Goal: Task Accomplishment & Management: Manage account settings

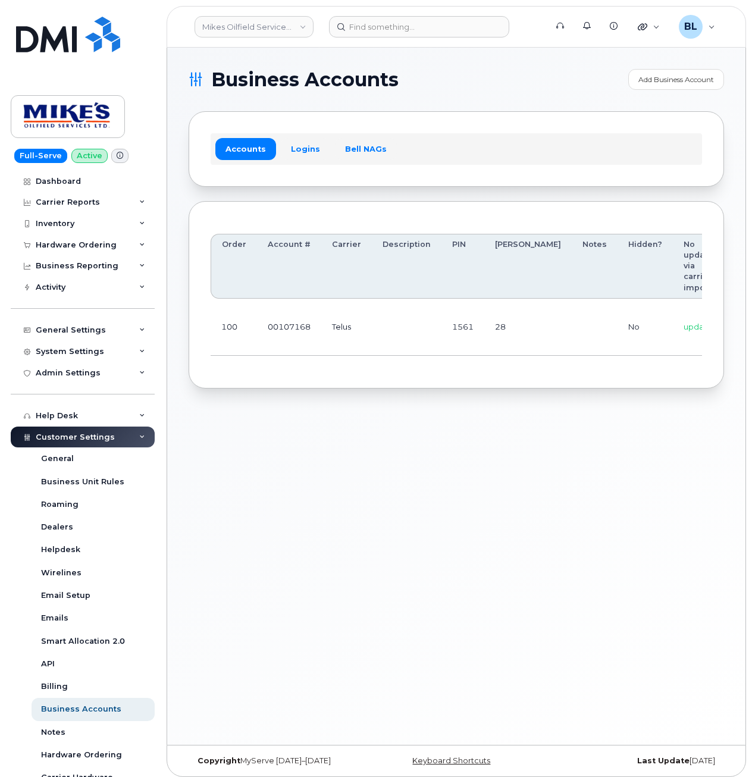
click at [453, 321] on td "1561" at bounding box center [463, 327] width 43 height 57
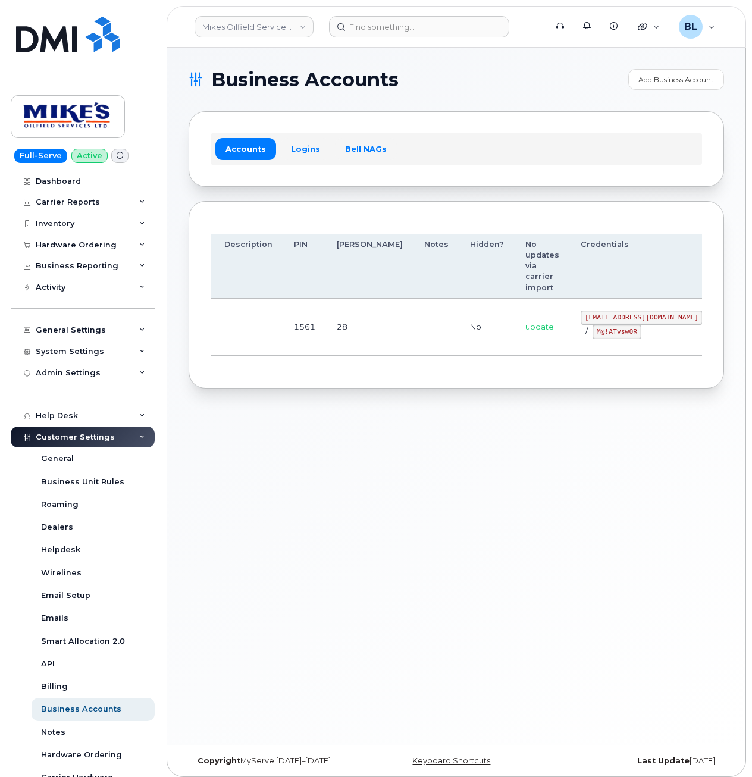
drag, startPoint x: 650, startPoint y: 330, endPoint x: 634, endPoint y: 338, distance: 18.1
drag, startPoint x: 523, startPoint y: 316, endPoint x: 623, endPoint y: 318, distance: 100.0
click at [623, 318] on code "mikes.oilfield@outlook.com" at bounding box center [642, 318] width 122 height 14
copy code "mikes.oilfield@outlook.com"
drag, startPoint x: 440, startPoint y: 334, endPoint x: 570, endPoint y: 336, distance: 129.7
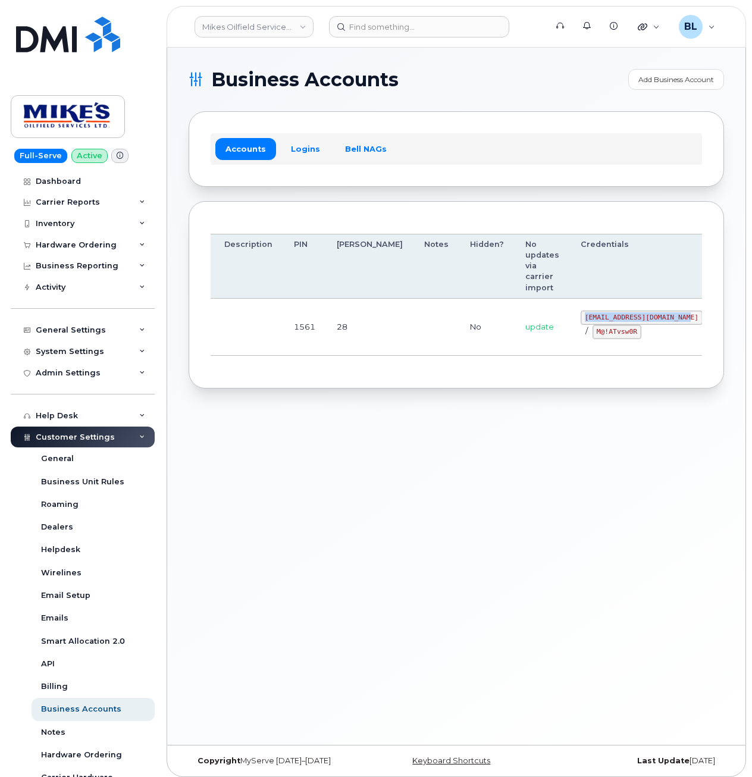
click at [459, 334] on td "No" at bounding box center [486, 327] width 55 height 57
drag, startPoint x: 531, startPoint y: 333, endPoint x: 576, endPoint y: 336, distance: 44.7
click at [593, 336] on code "M@!ATvsw0R" at bounding box center [617, 332] width 49 height 14
copy code "M@!ATvsw0R"
drag, startPoint x: 444, startPoint y: 383, endPoint x: 489, endPoint y: 239, distance: 151.5
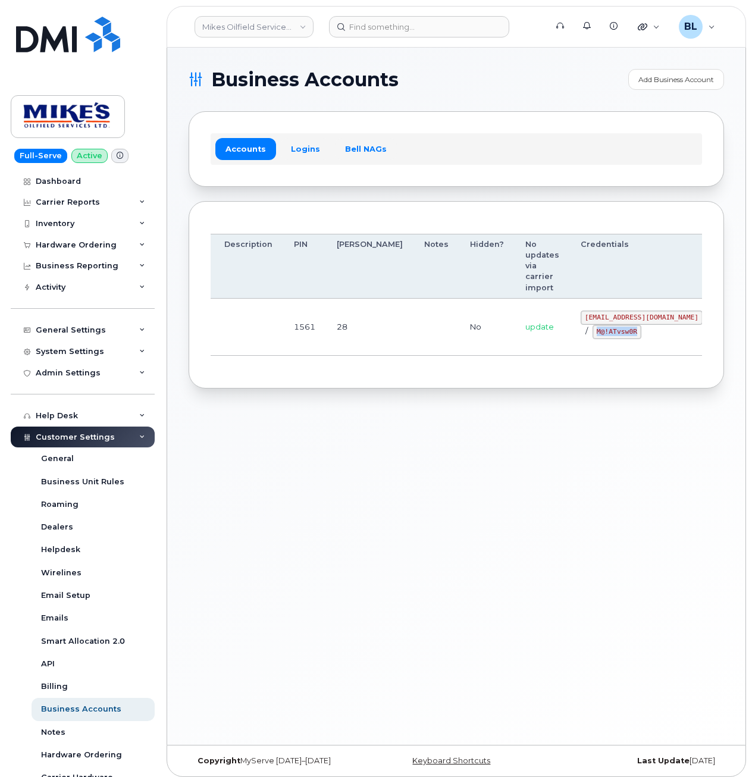
click at [445, 381] on div "Order Account # Carrier Description PIN Bill Day Notes Hidden? No updates via c…" at bounding box center [457, 295] width 536 height 188
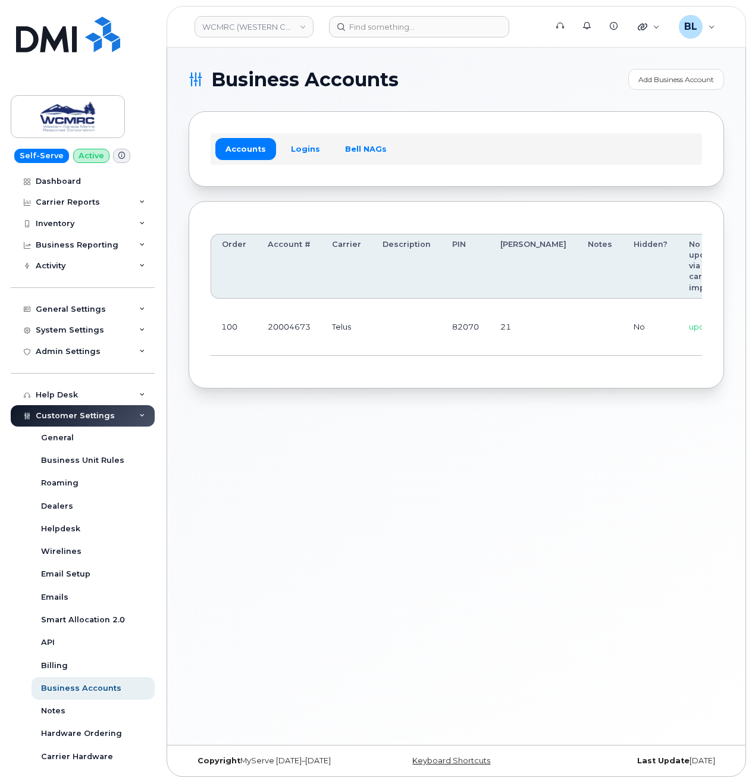
scroll to position [0, 111]
drag, startPoint x: 534, startPoint y: 352, endPoint x: 670, endPoint y: 363, distance: 136.8
drag, startPoint x: 577, startPoint y: 305, endPoint x: 622, endPoint y: 316, distance: 46.6
click at [633, 316] on code "ap@wcmrc.com" at bounding box center [694, 318] width 122 height 14
copy code "ap@wcmrc.com"
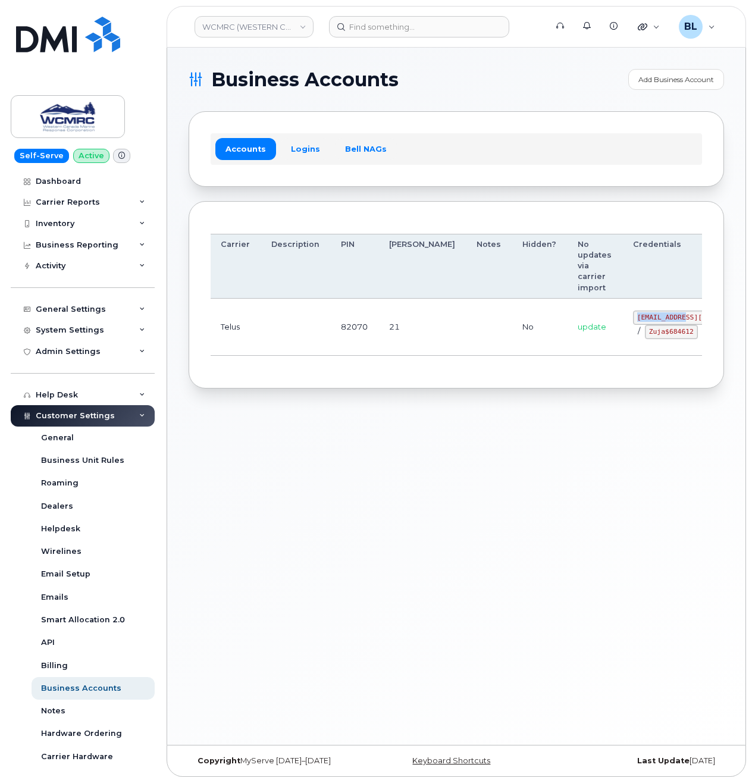
click at [567, 351] on td "update" at bounding box center [594, 327] width 55 height 57
drag, startPoint x: 574, startPoint y: 337, endPoint x: 617, endPoint y: 344, distance: 43.4
click at [645, 339] on code "Zuja$684612" at bounding box center [671, 332] width 53 height 14
copy code "Zuja$684612"
click at [418, 492] on div "Business Accounts Add Business Account Accounts Logins Bell NAGs Order Account …" at bounding box center [456, 396] width 578 height 697
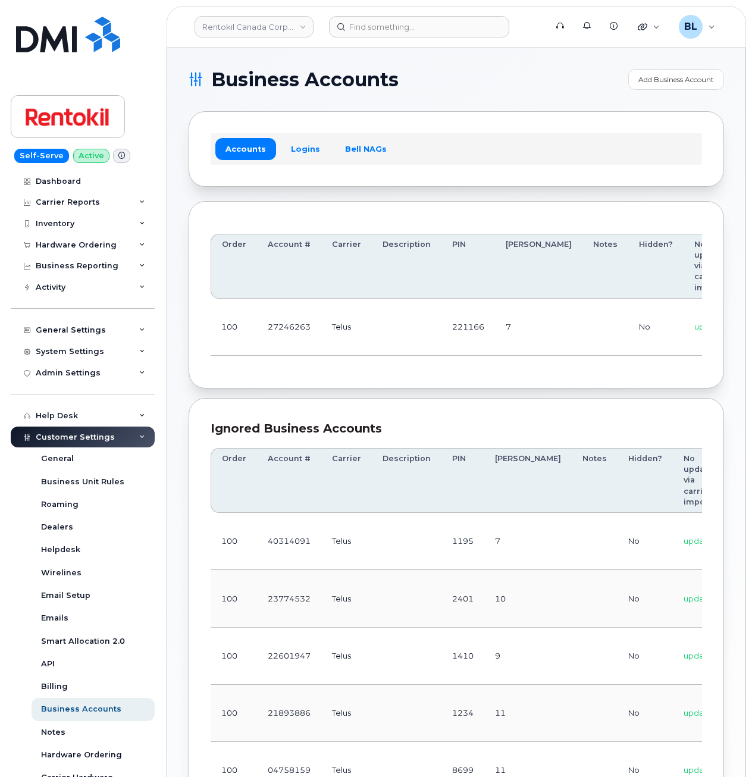
click at [386, 401] on section "Business Accounts Add Business Account Accounts Logins Bell NAGs Order Account …" at bounding box center [457, 536] width 536 height 935
drag, startPoint x: 396, startPoint y: 311, endPoint x: 703, endPoint y: 322, distance: 306.7
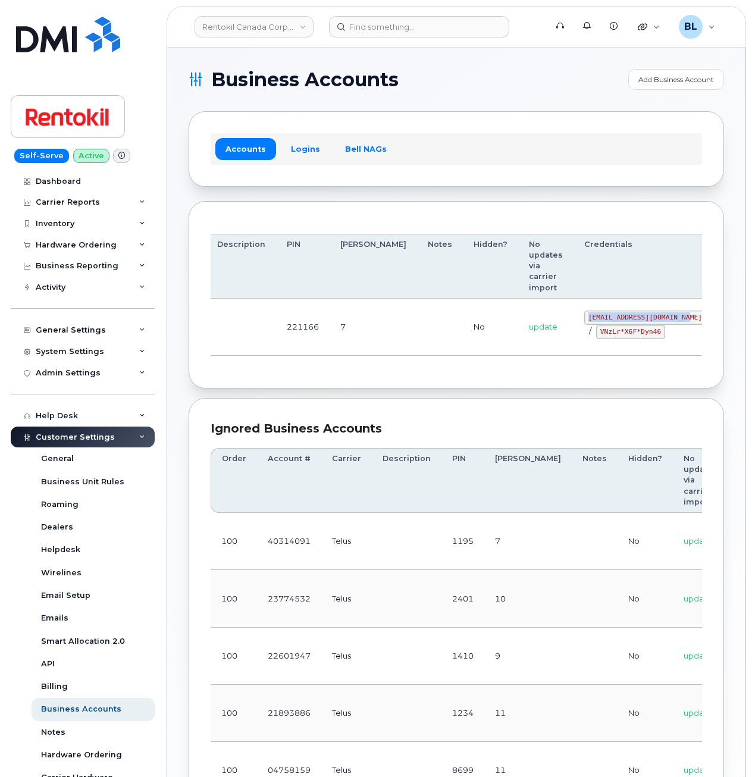
drag, startPoint x: 525, startPoint y: 315, endPoint x: 624, endPoint y: 317, distance: 98.8
click at [624, 317] on code "malorie.bell@rentokil.com" at bounding box center [645, 318] width 122 height 14
copy code "malorie.bell@rentokil.com"
drag, startPoint x: 433, startPoint y: 349, endPoint x: 561, endPoint y: 340, distance: 128.3
click at [463, 349] on td "No" at bounding box center [490, 327] width 55 height 57
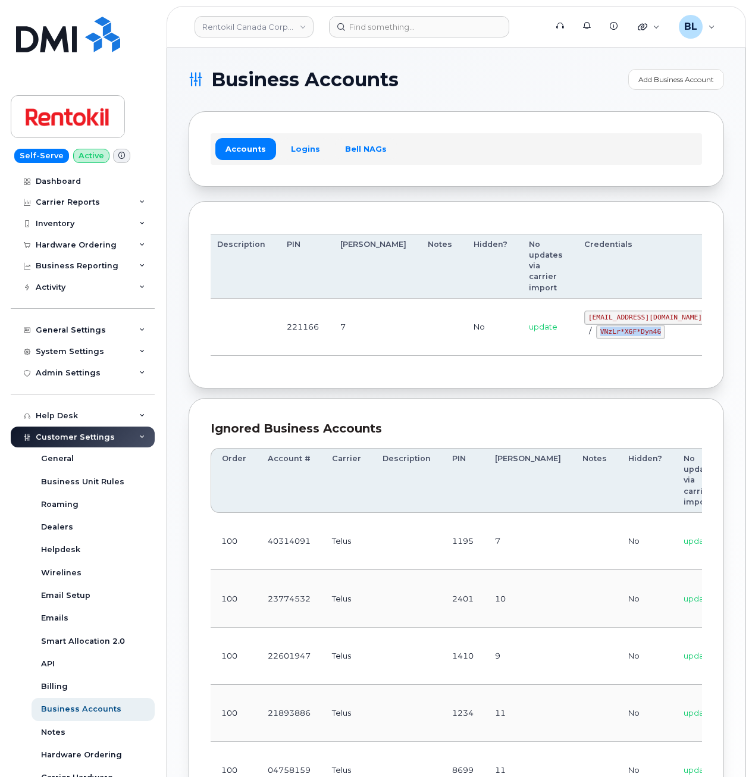
drag, startPoint x: 537, startPoint y: 331, endPoint x: 595, endPoint y: 332, distance: 58.3
click at [596, 332] on code "VNzLr*X6F*Dyn46" at bounding box center [630, 332] width 69 height 14
copy code "VNzLr*X6F*Dyn46"
click at [393, 399] on section "Business Accounts Add Business Account Accounts Logins Bell NAGs Order Account …" at bounding box center [457, 536] width 536 height 935
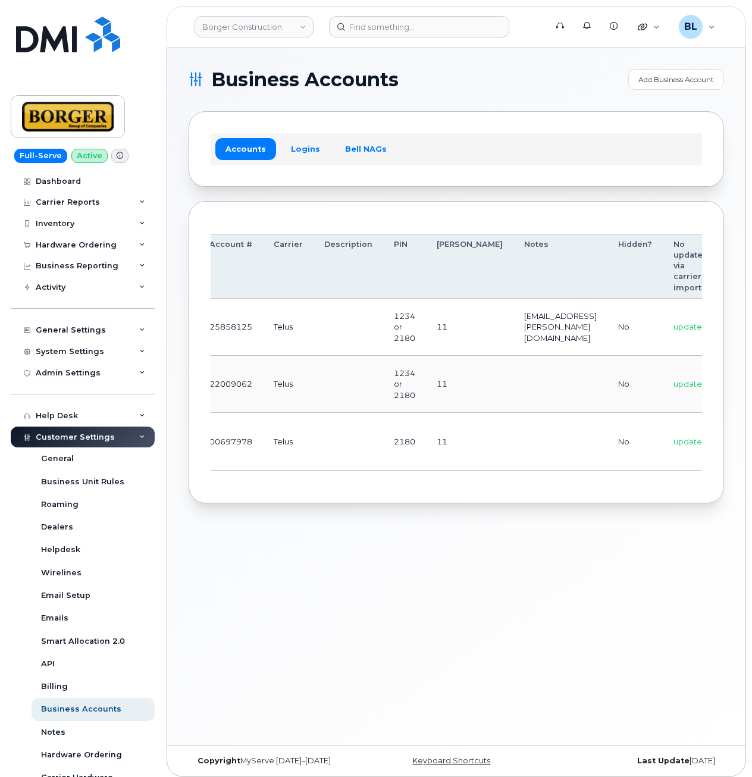
drag, startPoint x: 380, startPoint y: 319, endPoint x: 576, endPoint y: 329, distance: 196.6
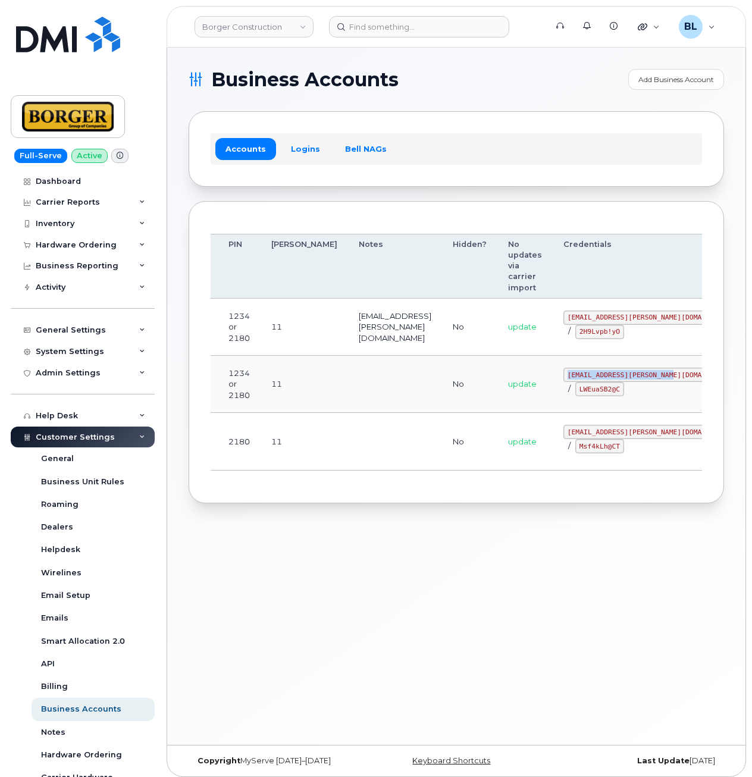
drag, startPoint x: 524, startPoint y: 373, endPoint x: 624, endPoint y: 377, distance: 100.7
click at [624, 377] on td "earthworksborger@borger.ca / LWEuaSB2@C" at bounding box center [651, 384] width 196 height 57
copy code "earthworksborger@borger.ca"
drag, startPoint x: 550, startPoint y: 400, endPoint x: 536, endPoint y: 394, distance: 16.0
click at [553, 400] on td "earthworksborger@borger.ca / LWEuaSB2@C" at bounding box center [651, 384] width 196 height 57
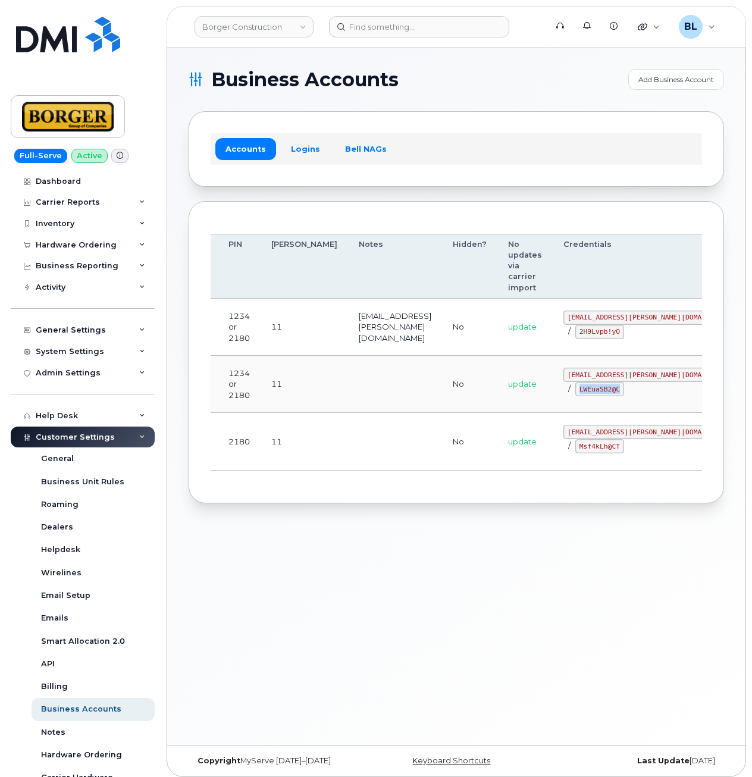
drag, startPoint x: 533, startPoint y: 389, endPoint x: 572, endPoint y: 389, distance: 39.3
click at [575, 389] on code "LWEuaSB2@C" at bounding box center [599, 389] width 49 height 14
copy code "LWEuaSB2@C"
drag, startPoint x: 354, startPoint y: 539, endPoint x: 385, endPoint y: 529, distance: 32.6
click at [354, 539] on div "Business Accounts Add Business Account Accounts Logins Bell NAGs Order Account …" at bounding box center [456, 396] width 578 height 697
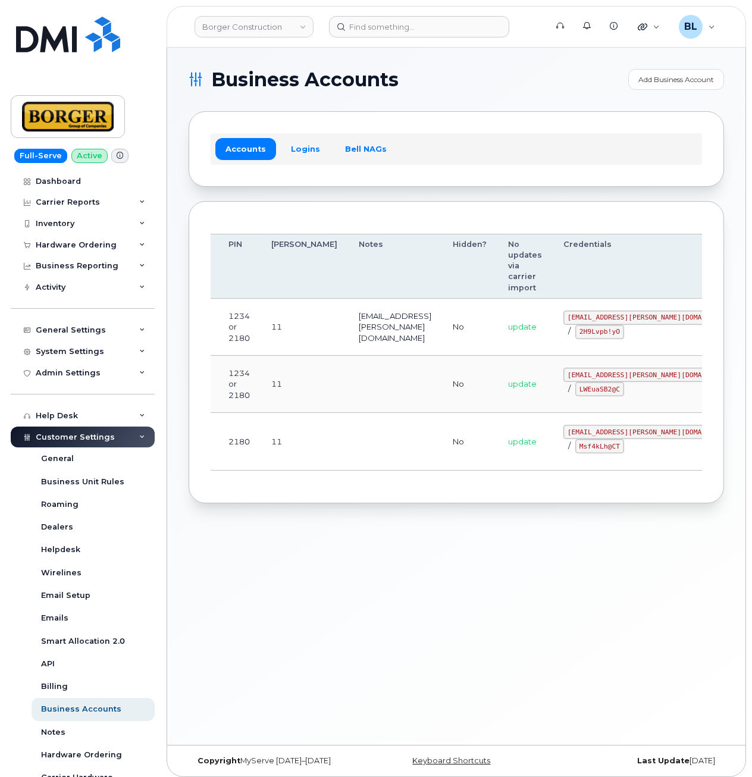
click at [430, 210] on div "Order Account # Carrier Description PIN Bill Day Notes Hidden? No updates via c…" at bounding box center [457, 352] width 536 height 302
click at [348, 408] on td at bounding box center [395, 384] width 94 height 57
drag, startPoint x: 520, startPoint y: 433, endPoint x: 595, endPoint y: 430, distance: 75.0
click at [595, 430] on div "corprick@borger.ca / Msf4kLh@CT" at bounding box center [651, 439] width 175 height 29
copy code "corprick@borger.ca"
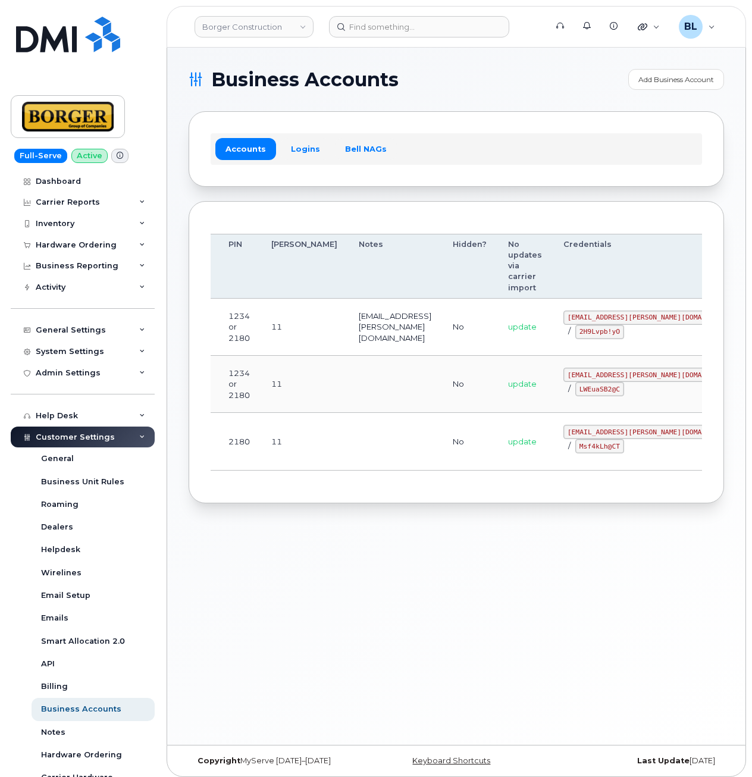
drag, startPoint x: 311, startPoint y: 443, endPoint x: 458, endPoint y: 445, distance: 147.0
click at [348, 443] on td at bounding box center [395, 441] width 94 height 57
drag, startPoint x: 524, startPoint y: 443, endPoint x: 561, endPoint y: 453, distance: 38.3
click at [575, 453] on code "Msf4kLh@CT" at bounding box center [599, 446] width 49 height 14
copy code "Msf4kLh@CT"
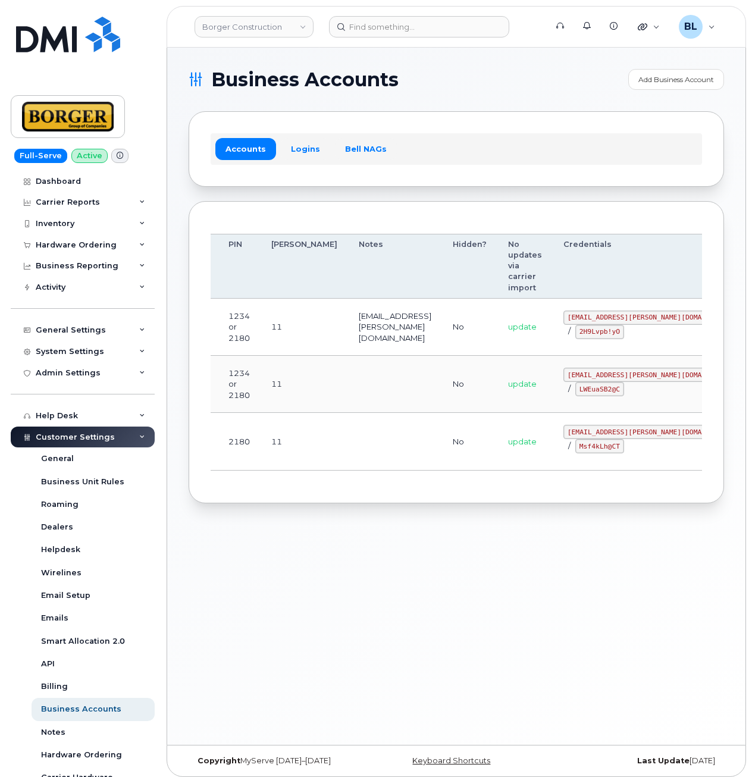
drag, startPoint x: 287, startPoint y: 508, endPoint x: 365, endPoint y: 434, distance: 107.3
click at [290, 508] on div "Business Accounts Add Business Account Accounts Logins Bell NAGs Order Account …" at bounding box center [456, 396] width 578 height 697
drag, startPoint x: 520, startPoint y: 318, endPoint x: 600, endPoint y: 319, distance: 80.9
click at [600, 319] on code "ricksalmcal@borger.ca" at bounding box center [651, 318] width 175 height 14
copy code "ricksalmcal@borger.ca"
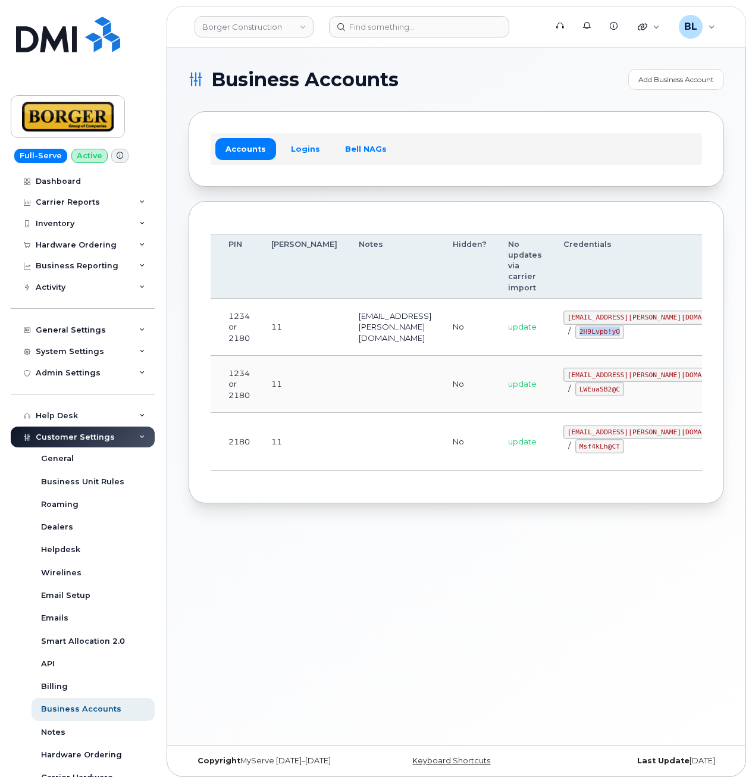
drag, startPoint x: 518, startPoint y: 333, endPoint x: 559, endPoint y: 337, distance: 41.2
click at [559, 337] on td "ricksalmcal@borger.ca / 2H9Lvpb!yO" at bounding box center [651, 327] width 196 height 57
copy code "2H9Lvpb!yO"
click at [442, 330] on td "No" at bounding box center [469, 327] width 55 height 57
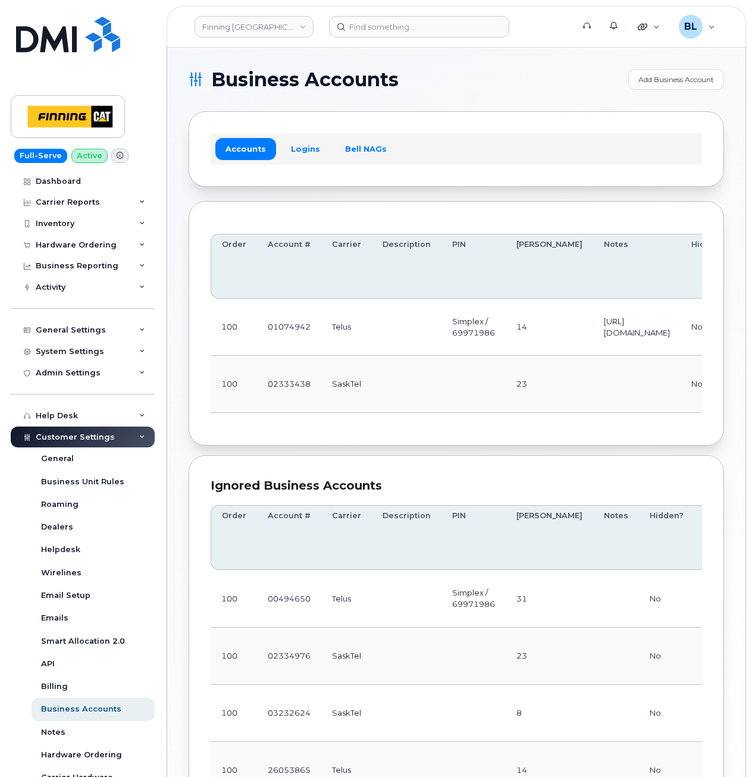
scroll to position [0, 282]
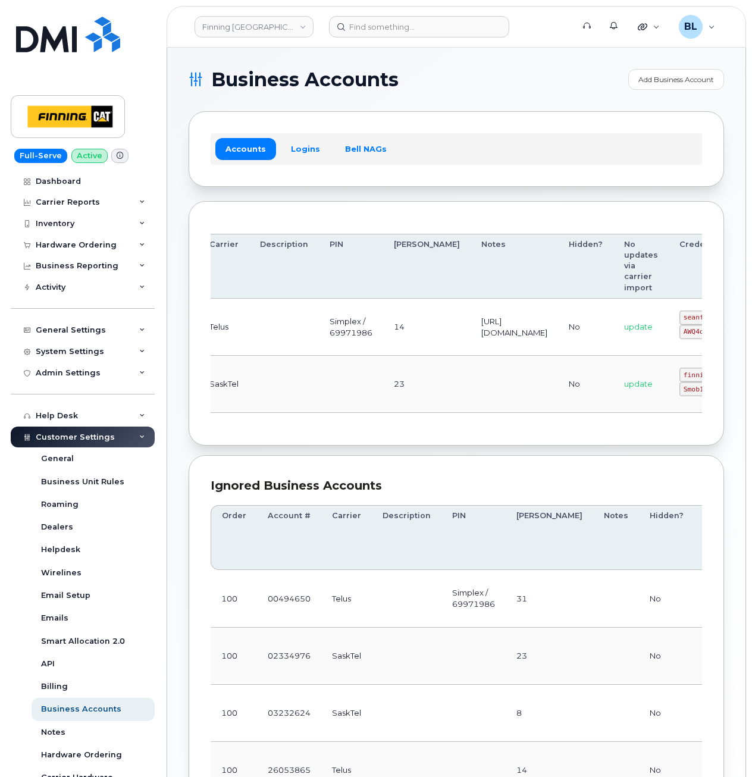
drag, startPoint x: 618, startPoint y: 339, endPoint x: 675, endPoint y: 340, distance: 57.1
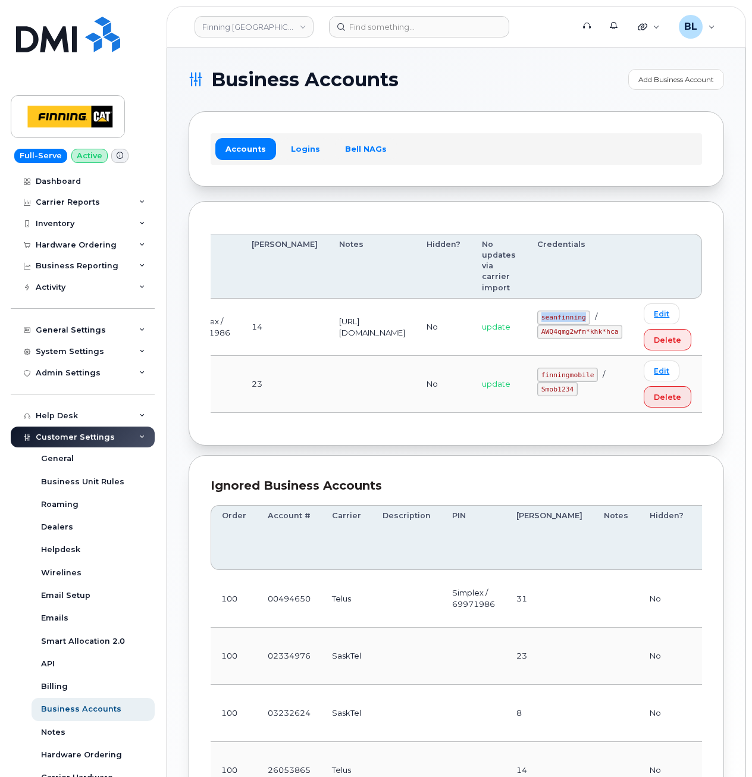
drag, startPoint x: 545, startPoint y: 317, endPoint x: 594, endPoint y: 315, distance: 49.4
click at [594, 315] on td "seanfinning / AWQ4qmg2wfm*khk*hca" at bounding box center [580, 327] width 107 height 57
copy code "seanfinning"
click at [518, 346] on td "update" at bounding box center [498, 327] width 55 height 57
drag, startPoint x: 544, startPoint y: 333, endPoint x: 619, endPoint y: 336, distance: 75.0
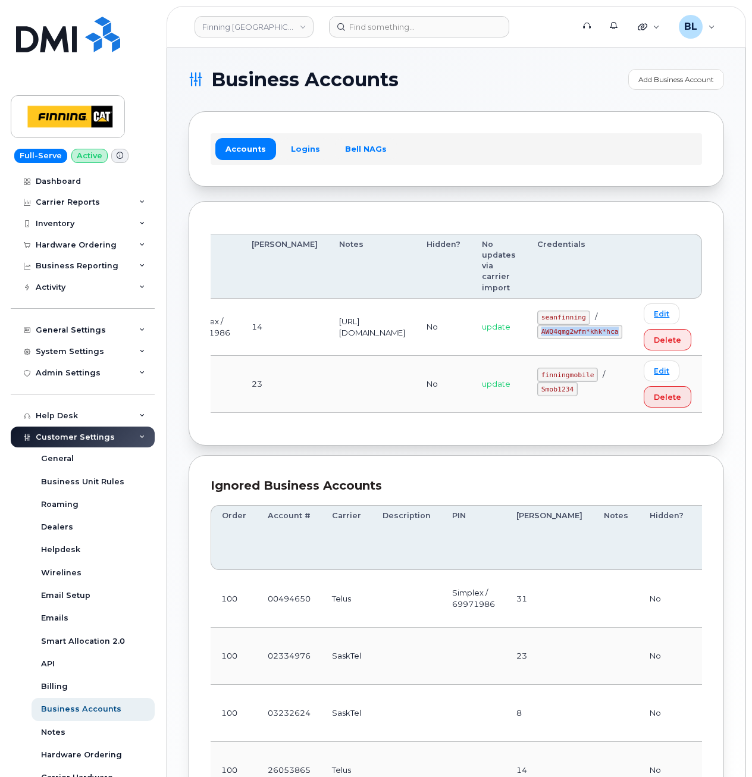
click at [619, 336] on td "seanfinning / AWQ4qmg2wfm*khk*hca" at bounding box center [580, 327] width 107 height 57
copy code "AWQ4qmg2wfm*khk*hca"
click at [388, 299] on td "[URL][DOMAIN_NAME]" at bounding box center [372, 327] width 87 height 57
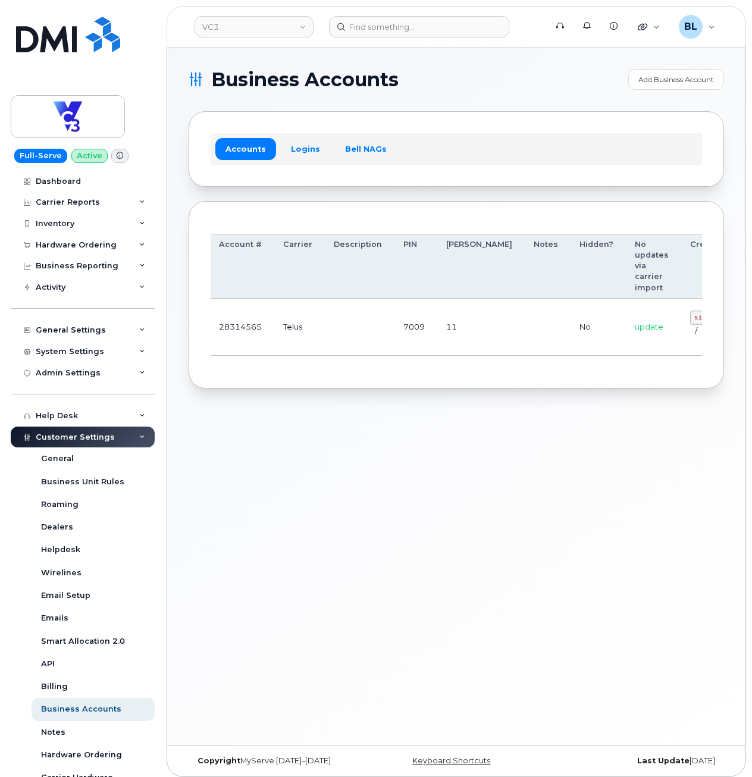
drag, startPoint x: 425, startPoint y: 316, endPoint x: 627, endPoint y: 308, distance: 201.9
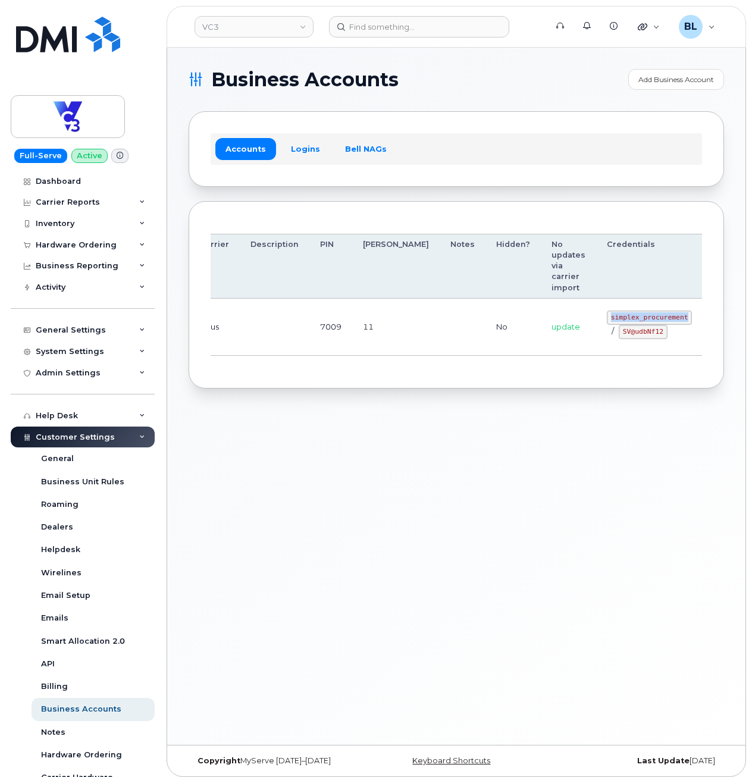
drag, startPoint x: 545, startPoint y: 309, endPoint x: 621, endPoint y: 318, distance: 76.8
click at [621, 318] on td "simplex_procurement / SV@udbNf12" at bounding box center [649, 327] width 107 height 57
copy code "simplex_procurement"
click at [486, 351] on td "No" at bounding box center [513, 327] width 55 height 57
drag, startPoint x: 556, startPoint y: 332, endPoint x: 600, endPoint y: 336, distance: 44.2
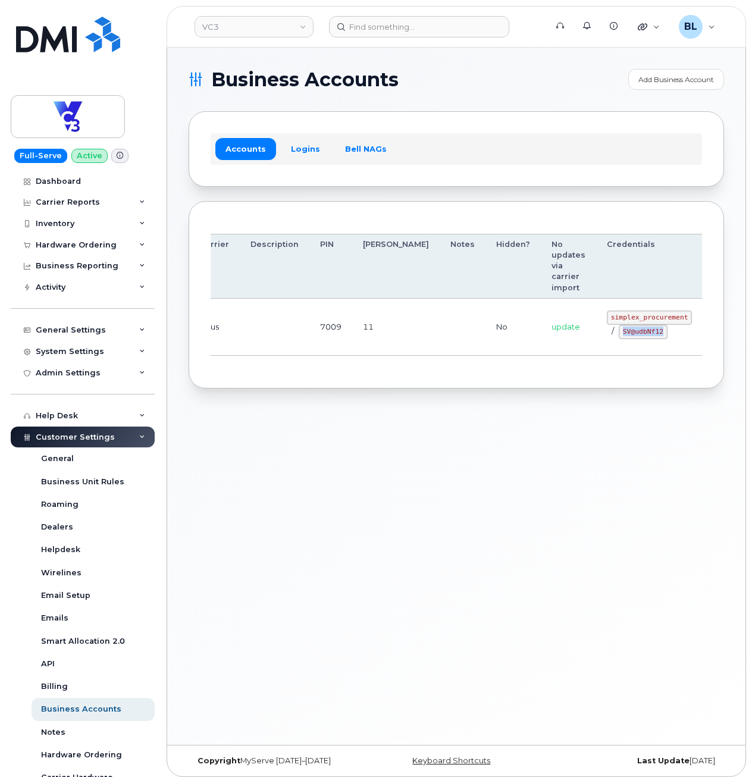
click at [607, 336] on div "simplex_procurement / SV@udbNf12" at bounding box center [649, 325] width 85 height 29
copy code "SV@udbNf12"
drag, startPoint x: 254, startPoint y: 516, endPoint x: 259, endPoint y: 495, distance: 22.1
click at [254, 516] on div "Business Accounts Add Business Account Accounts Logins Bell NAGs Order Account …" at bounding box center [456, 396] width 578 height 697
